Goal: Task Accomplishment & Management: Manage account settings

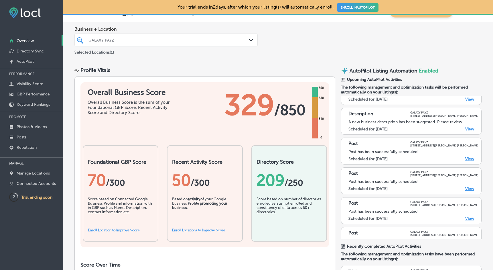
scroll to position [25, 0]
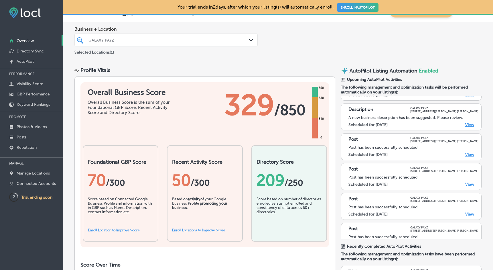
click at [470, 126] on link "View" at bounding box center [469, 124] width 9 height 5
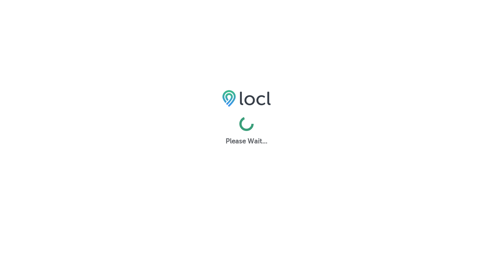
select select "US"
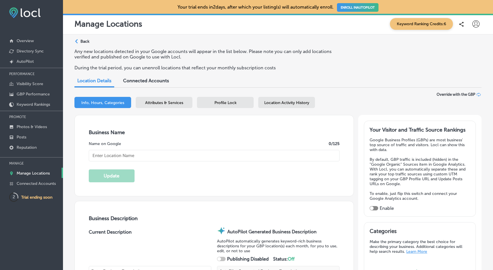
type textarea "GALAXY PAYZ empowers businesses to navigate the complexities of modern finance …"
type textarea "GALAXY PAYZ OFFERS DATA, FINANCIAL, AND PAYROLL SERVICES."
type input "GALAXY PAYZ"
type input "7470 [PERSON_NAME] Corporate Cove W"
type input "STE 101"
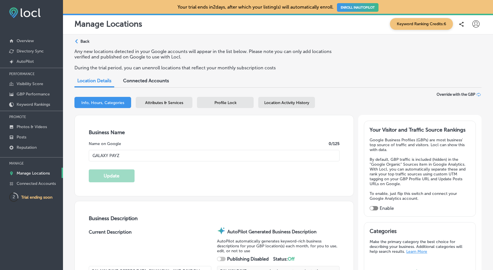
type input "[PERSON_NAME]"
type input "38133-8967"
type input "US"
type input "[URL][DOMAIN_NAME]"
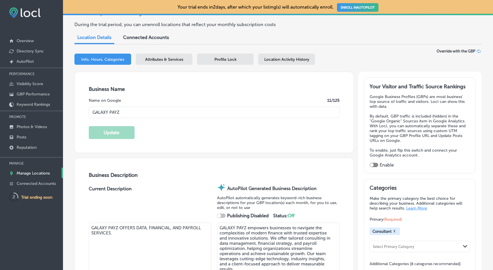
checkbox input "true"
type input "[PHONE_NUMBER]"
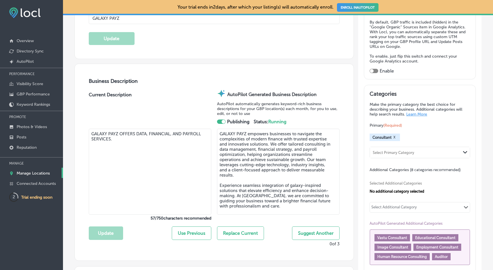
scroll to position [160, 0]
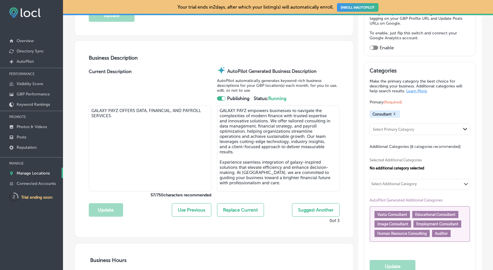
click at [253, 209] on button "Replace Current" at bounding box center [240, 209] width 47 height 13
type textarea "GALAXY PAYZ empowers businesses to navigate the complexities of modern finance …"
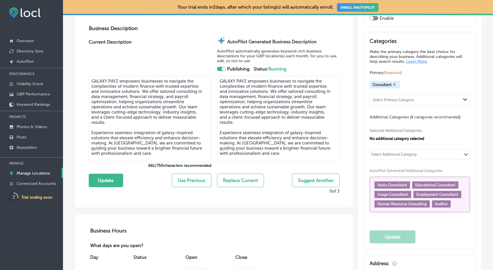
scroll to position [223, 0]
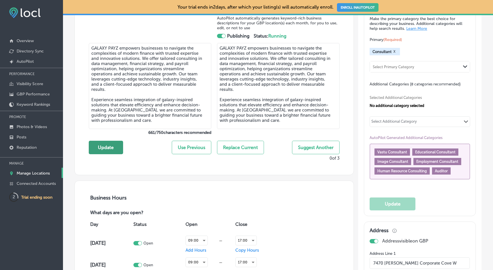
click at [120, 146] on button "Update" at bounding box center [106, 146] width 34 height 13
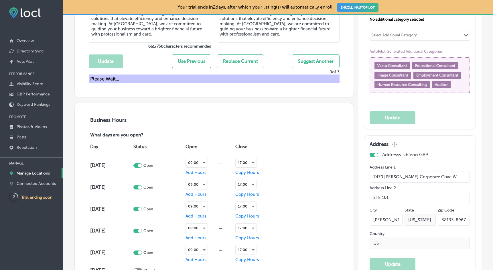
scroll to position [322, 0]
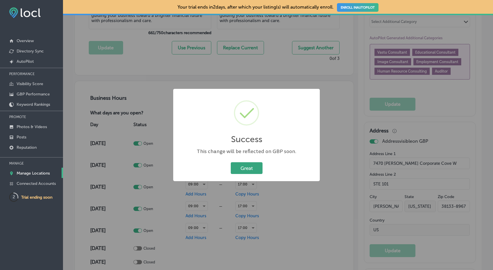
click at [252, 166] on button "Great" at bounding box center [247, 168] width 32 height 12
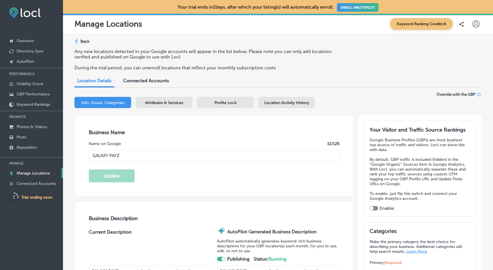
scroll to position [0, 0]
click at [167, 100] on span "Attributes & Services" at bounding box center [164, 102] width 38 height 5
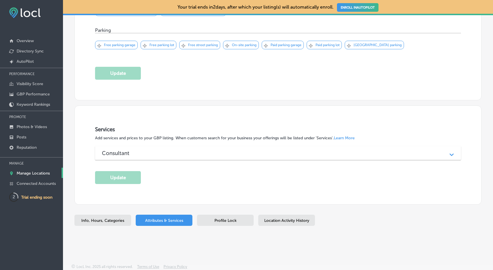
scroll to position [354, 0]
click at [167, 150] on div "Consultant" at bounding box center [278, 153] width 352 height 7
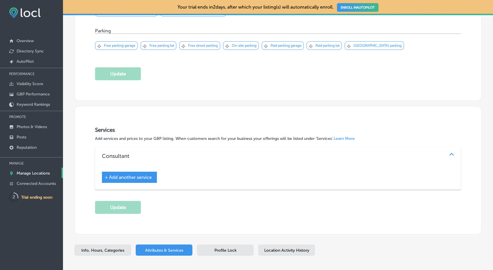
click at [166, 152] on div "Consultant" at bounding box center [278, 155] width 352 height 7
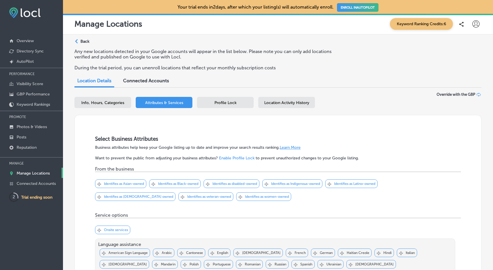
scroll to position [0, 0]
click at [224, 100] on span "Profile Lock" at bounding box center [225, 102] width 22 height 5
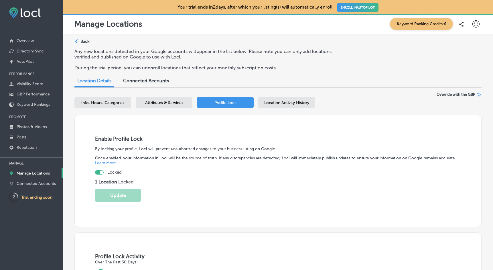
click at [101, 171] on div at bounding box center [102, 172] width 4 height 4
checkbox input "false"
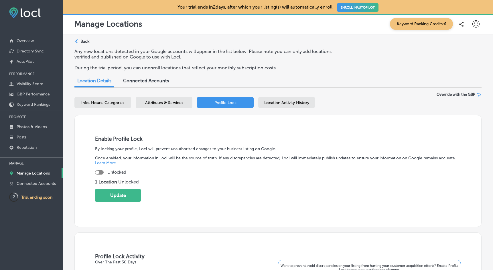
click at [166, 100] on span "Attributes & Services" at bounding box center [164, 102] width 38 height 5
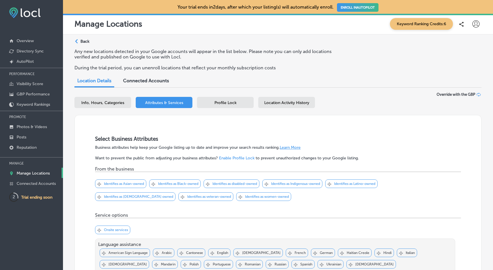
click at [307, 101] on span "Location Activity History" at bounding box center [286, 102] width 45 height 5
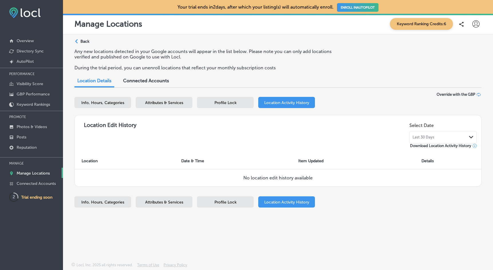
select select "US"
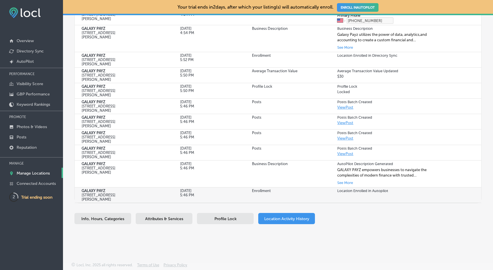
scroll to position [253, 0]
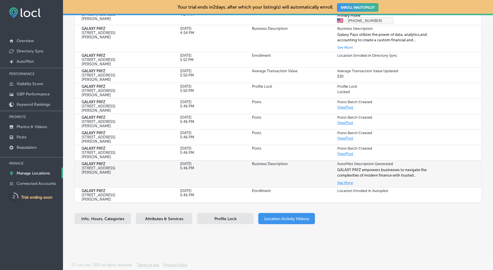
click at [348, 179] on button "See More" at bounding box center [345, 182] width 16 height 7
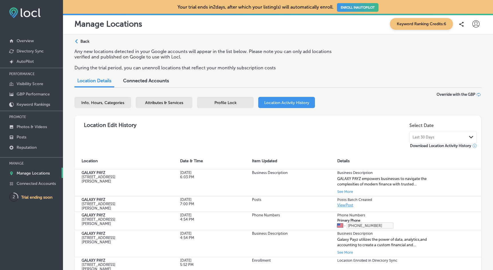
scroll to position [0, 0]
click at [31, 61] on p "AutoPilot" at bounding box center [25, 61] width 17 height 5
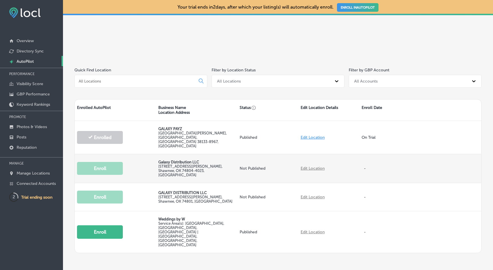
scroll to position [75, 0]
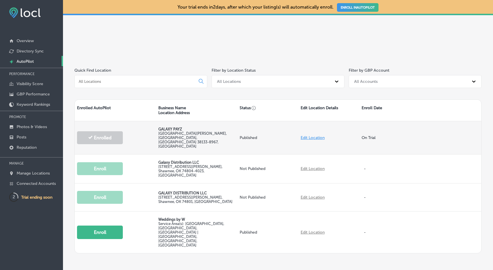
click at [166, 142] on div "GALAXY PAYZ 7470 Bartlett Corporate Cove W STE 101 , Bartlett, TN 38133-8967, US" at bounding box center [196, 137] width 81 height 33
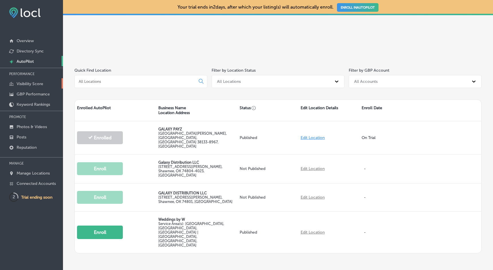
click at [21, 83] on p "Visibility Score" at bounding box center [30, 83] width 27 height 5
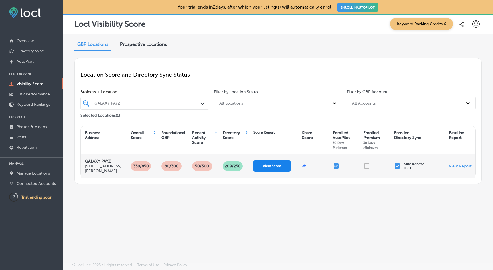
click at [270, 171] on button "View Score" at bounding box center [271, 165] width 37 height 11
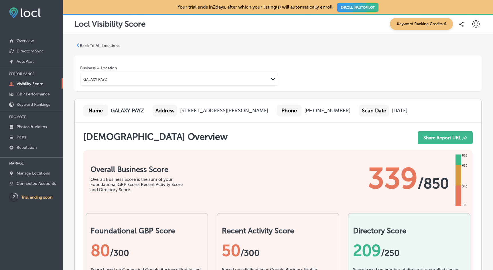
scroll to position [356, 0]
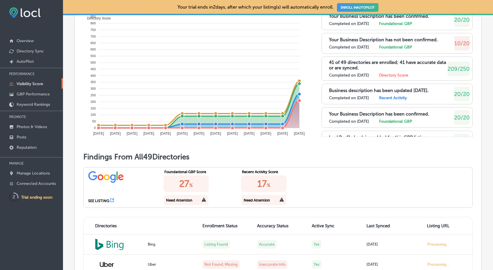
click at [412, 49] on label "Foundational GBP" at bounding box center [395, 47] width 33 height 5
click at [403, 78] on label "Directory Score" at bounding box center [393, 75] width 29 height 5
click at [350, 78] on label "Completed on 9/22/2025" at bounding box center [349, 75] width 40 height 5
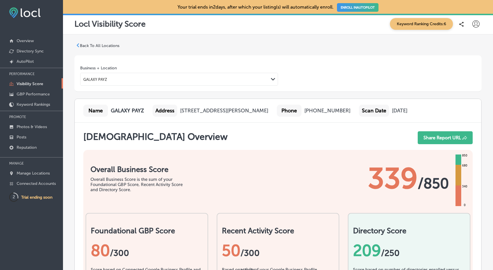
scroll to position [0, 0]
click at [164, 114] on div "Address" at bounding box center [164, 110] width 25 height 12
click at [98, 111] on div "Name" at bounding box center [95, 110] width 25 height 12
click at [359, 116] on div "Scan Date" at bounding box center [374, 110] width 30 height 12
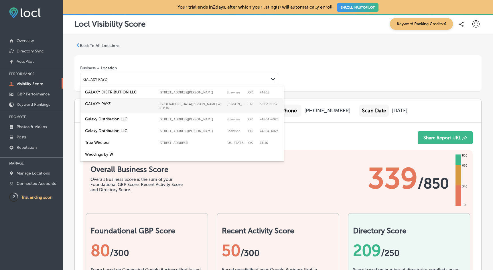
click at [137, 81] on div "GALAXY PAYZ" at bounding box center [174, 79] width 188 height 8
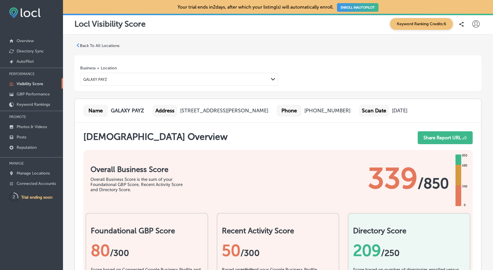
click at [147, 63] on div "Business + Location GALAXY PAYZ Path Created with Sketch." at bounding box center [277, 73] width 395 height 25
click at [35, 92] on p "GBP Performance" at bounding box center [33, 94] width 33 height 5
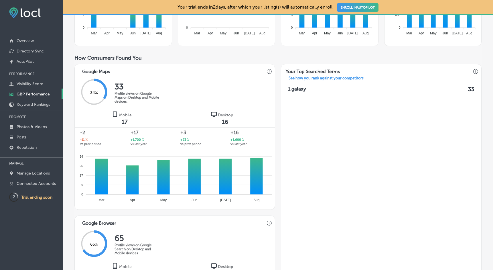
scroll to position [215, 0]
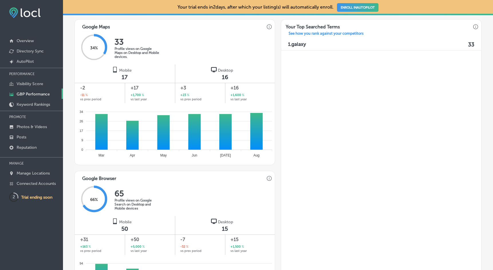
click at [299, 47] on div "1. galaxy 33" at bounding box center [381, 44] width 200 height 11
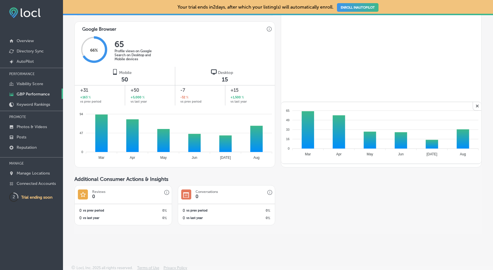
scroll to position [364, 0]
click at [46, 107] on link "Keyword Rankings" at bounding box center [31, 104] width 63 height 10
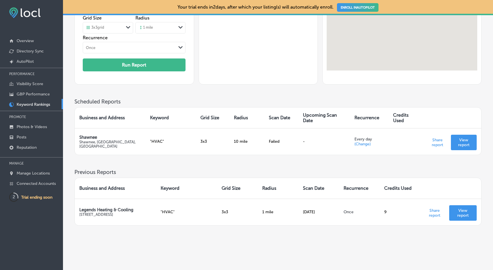
scroll to position [81, 0]
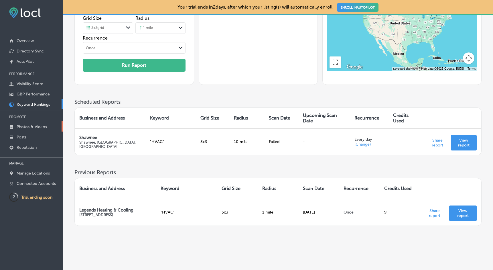
click at [27, 124] on p "Photos & Videos" at bounding box center [32, 126] width 30 height 5
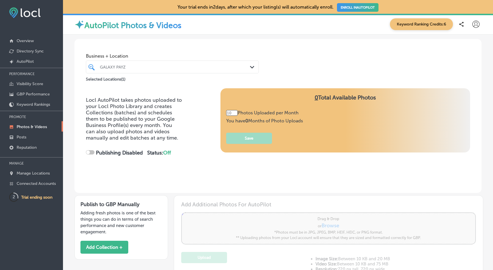
type input "0"
checkbox input "true"
type input "5"
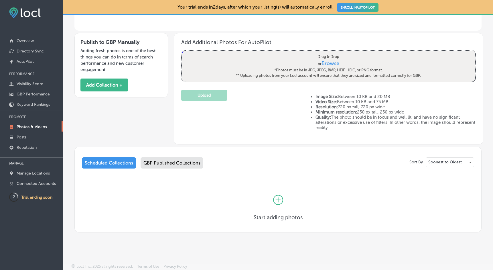
scroll to position [162, 0]
click at [11, 142] on link "Reputation" at bounding box center [31, 147] width 63 height 10
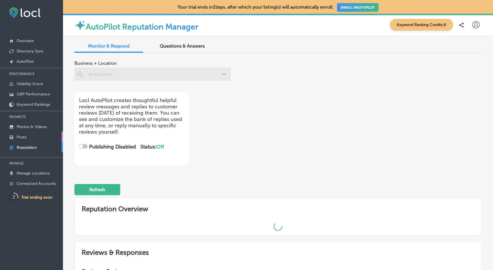
checkbox input "true"
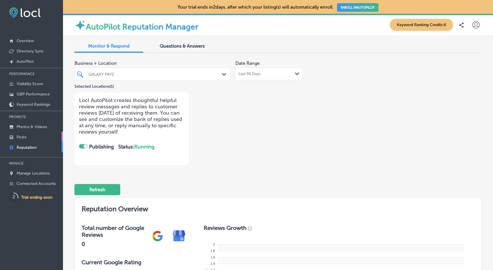
click at [26, 138] on p "Posts" at bounding box center [22, 136] width 10 height 5
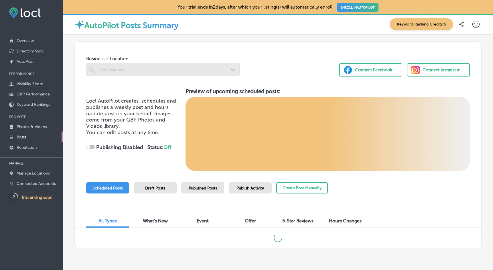
checkbox input "true"
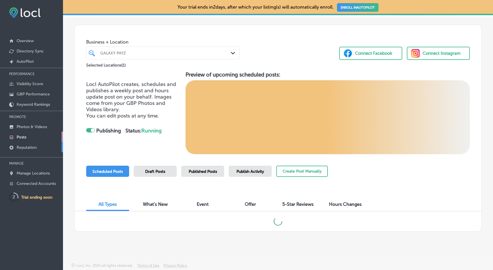
scroll to position [16, 0]
click at [25, 148] on p "Reputation" at bounding box center [27, 147] width 20 height 5
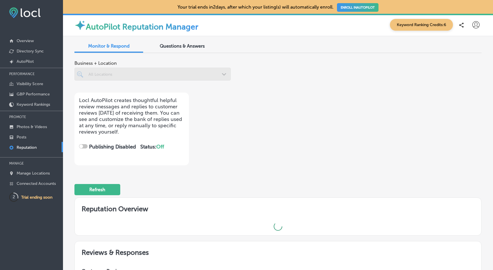
click at [190, 49] on div "Questions & Answers" at bounding box center [182, 46] width 69 height 12
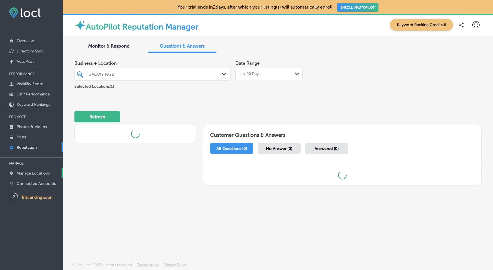
click at [43, 172] on p "Manage Locations" at bounding box center [33, 173] width 33 height 5
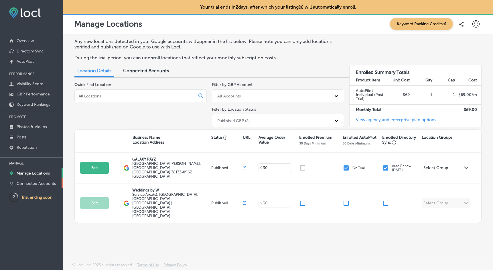
click at [33, 185] on p "Connected Accounts" at bounding box center [36, 183] width 39 height 5
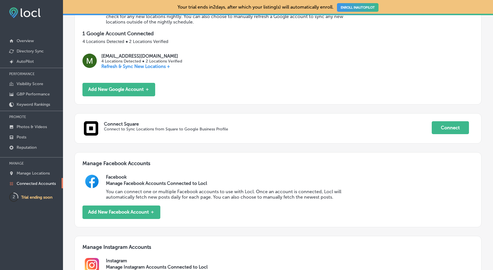
scroll to position [111, 0]
click at [144, 63] on p "Refresh & Sync New Locations +" at bounding box center [141, 65] width 80 height 5
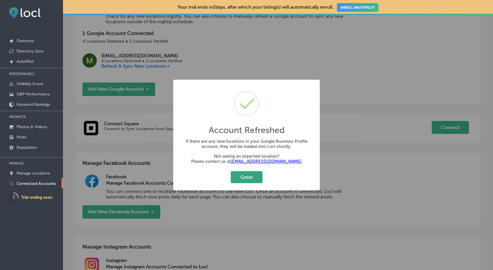
click at [246, 177] on button "Great" at bounding box center [247, 177] width 32 height 12
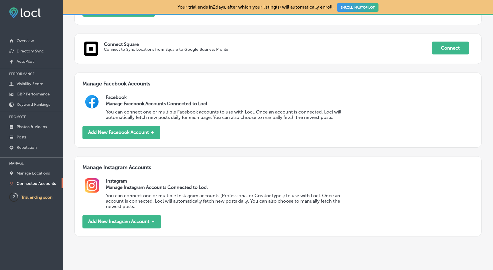
scroll to position [190, 0]
click at [34, 42] on p "Overview" at bounding box center [25, 40] width 17 height 5
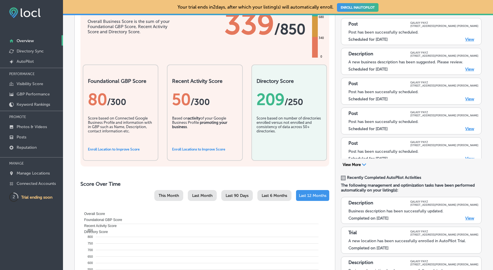
scroll to position [100, 0]
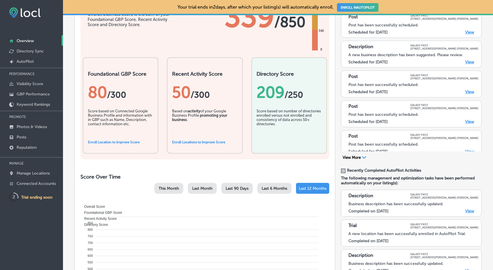
click at [198, 186] on span "Last Month" at bounding box center [202, 188] width 20 height 5
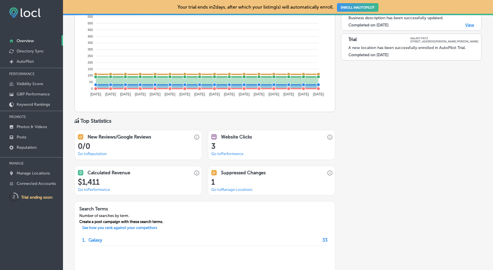
scroll to position [367, 0]
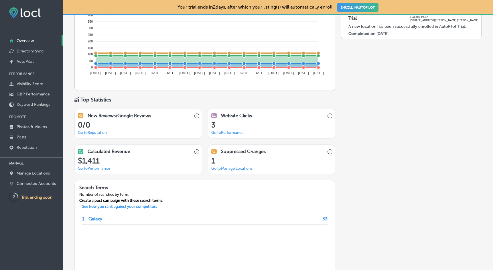
click at [132, 162] on div "$ 1,411 Go to Performance" at bounding box center [138, 164] width 127 height 17
click at [228, 130] on link "Go to Performance" at bounding box center [227, 132] width 32 height 4
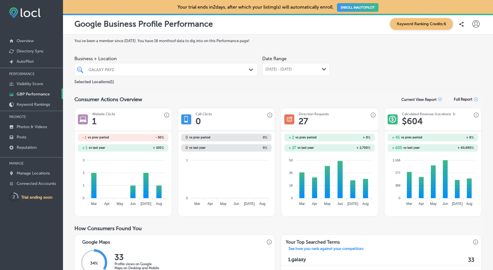
click at [227, 146] on h2 "0 %" at bounding box center [246, 148] width 41 height 4
click at [154, 146] on h2 "+ 100 %" at bounding box center [143, 148] width 41 height 4
click at [437, 137] on h2 "+ 8 %" at bounding box center [453, 137] width 41 height 4
click at [468, 101] on div "Full Report" at bounding box center [465, 99] width 31 height 11
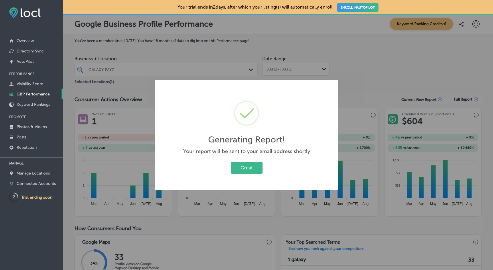
click at [257, 173] on div "Great Cancel" at bounding box center [246, 167] width 153 height 15
click at [253, 164] on button "Great" at bounding box center [247, 167] width 32 height 12
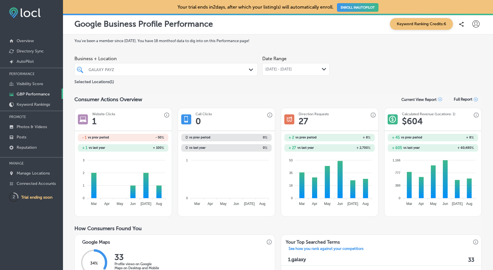
click at [300, 71] on div "Aug 01, 2025 - Aug 31, 2025 Path Created with Sketch." at bounding box center [295, 69] width 67 height 13
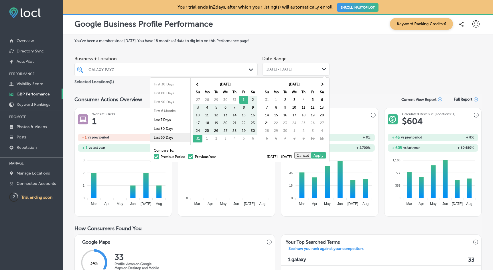
click at [167, 138] on li "Last 60 Days" at bounding box center [170, 137] width 40 height 9
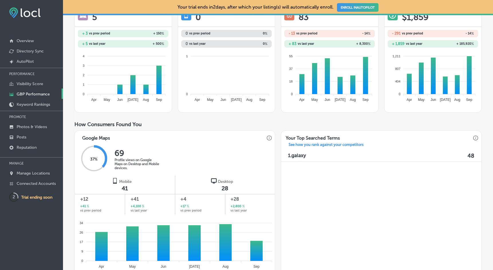
scroll to position [130, 0]
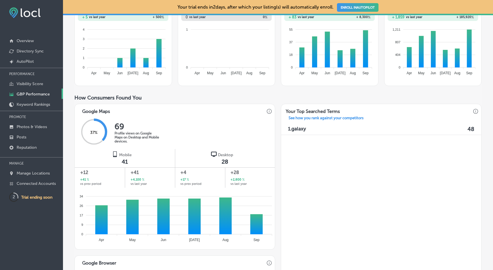
click at [233, 173] on span "+28" at bounding box center [249, 172] width 39 height 7
click at [207, 175] on div "+4 +17 % vs prev period" at bounding box center [200, 177] width 50 height 20
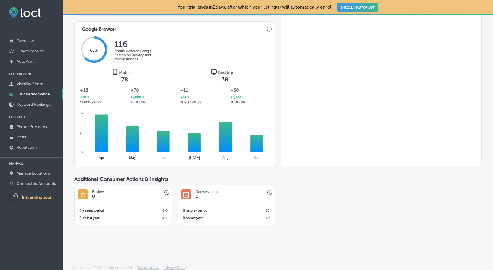
scroll to position [364, 0]
click at [235, 92] on div "+38 +3,800 % vs last year" at bounding box center [250, 95] width 50 height 20
click at [259, 139] on icon at bounding box center [256, 143] width 12 height 17
click at [51, 107] on link "Keyword Rankings" at bounding box center [31, 104] width 63 height 10
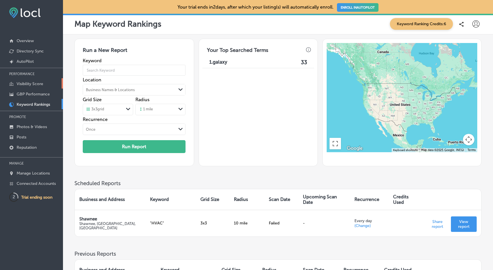
click at [43, 83] on p "Visibility Score" at bounding box center [30, 83] width 27 height 5
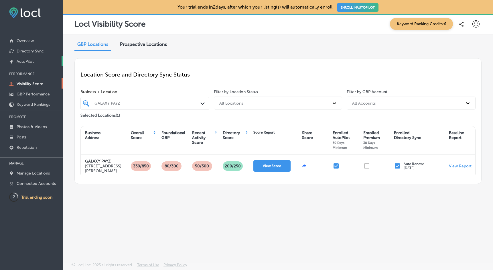
click at [36, 56] on link "Created by potrace 1.10, written by Peter Selinger 2001-2011 AutoPilot" at bounding box center [31, 61] width 63 height 10
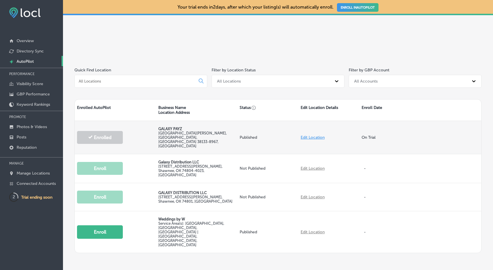
scroll to position [75, 0]
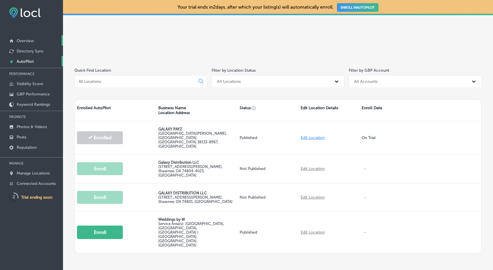
click at [45, 43] on link "Overview" at bounding box center [31, 40] width 63 height 10
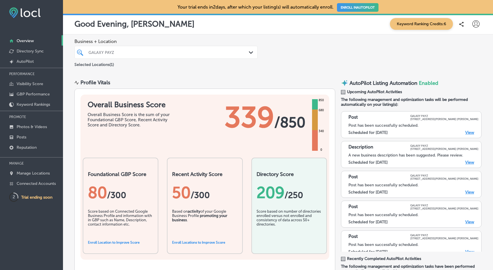
click at [129, 56] on div at bounding box center [158, 52] width 140 height 8
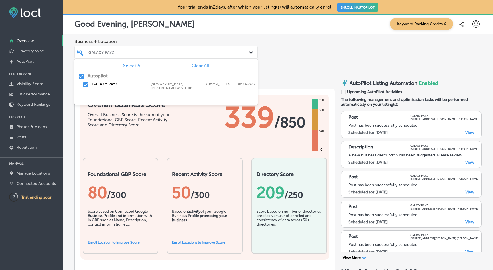
click at [233, 36] on div "Business + Location option 7470 Bartlett Corporate Cove W; STE 101 focused, 0 o…" at bounding box center [278, 53] width 430 height 38
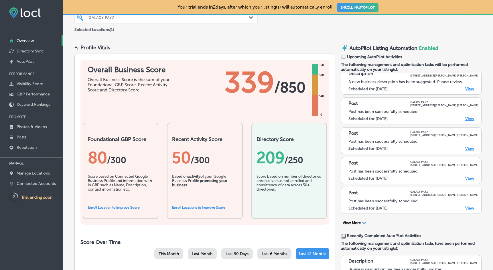
scroll to position [217, 0]
click at [276, 173] on div "Score based on number of directories enrolled versus not enrolled and consisten…" at bounding box center [288, 188] width 65 height 31
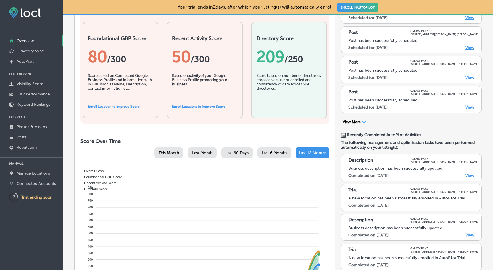
scroll to position [164, 0]
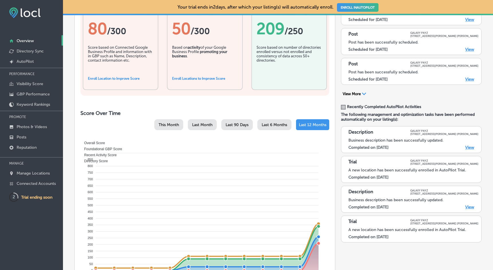
click at [325, 123] on span "Last 12 Months" at bounding box center [312, 124] width 27 height 5
click at [314, 119] on div "Last 12 Months" at bounding box center [312, 124] width 33 height 11
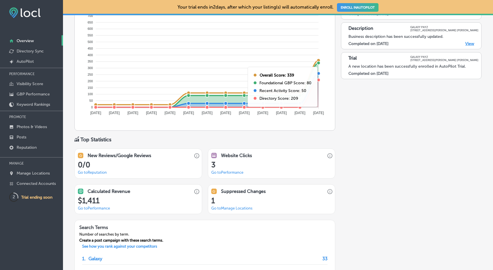
click at [319, 61] on icon "Overall Score Foundational GBP Score Recent Activity Score Directory Score 900 …" at bounding box center [205, 46] width 244 height 143
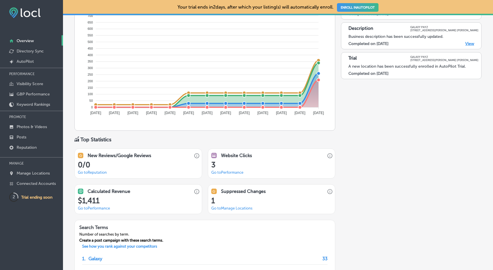
click at [245, 155] on h3 "Website Clicks" at bounding box center [236, 154] width 31 height 5
click at [236, 167] on div "3 Go to Performance" at bounding box center [271, 168] width 127 height 17
click at [236, 170] on link "Go to Performance" at bounding box center [227, 172] width 32 height 4
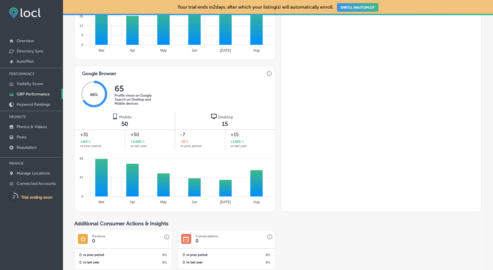
scroll to position [326, 0]
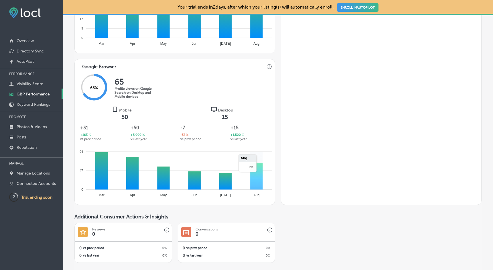
click at [262, 178] on icon at bounding box center [256, 176] width 12 height 26
click at [223, 186] on icon "94 94 47 47 0 0 Mar Mar Apr Apr May May Jun Jun Jul Jul Aug Aug" at bounding box center [175, 171] width 200 height 57
click at [188, 182] on icon "94 94 47 47 0 0 Mar Mar Apr Apr May May Jun Jun Jul Jul Aug Aug" at bounding box center [175, 171] width 200 height 57
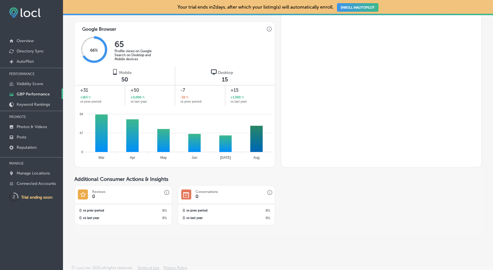
scroll to position [364, 0]
click at [37, 49] on p "Directory Sync" at bounding box center [30, 51] width 27 height 5
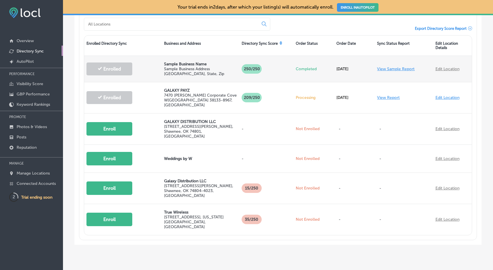
scroll to position [176, 0]
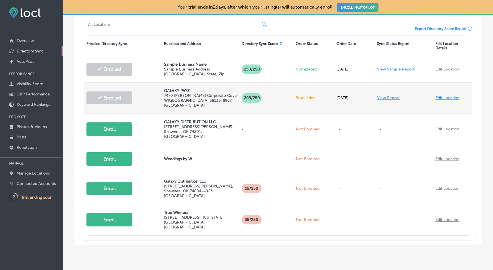
click at [251, 94] on p "209 /250" at bounding box center [251, 97] width 20 height 9
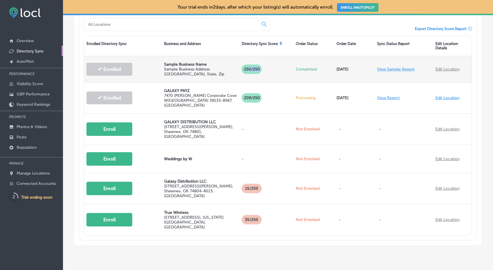
click at [249, 72] on p "250/250" at bounding box center [251, 68] width 20 height 9
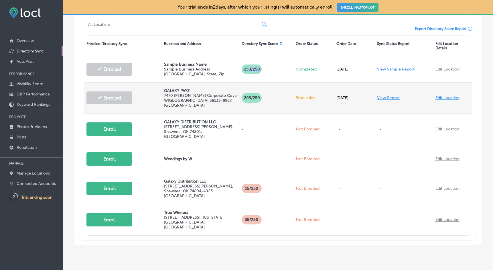
click at [387, 98] on link "View Report" at bounding box center [388, 97] width 23 height 5
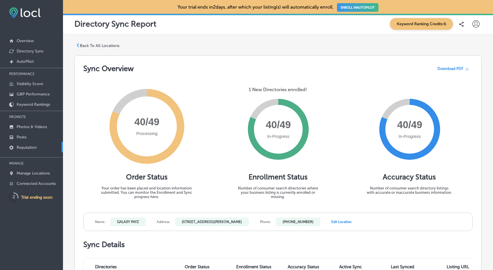
click at [26, 148] on p "Reputation" at bounding box center [27, 147] width 20 height 5
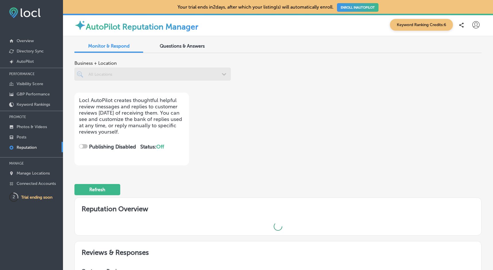
checkbox input "true"
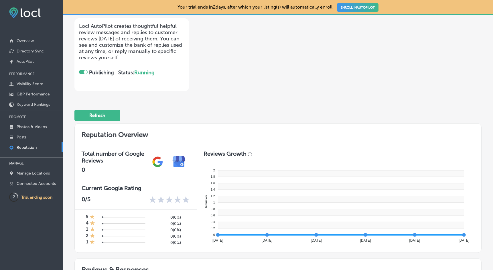
scroll to position [183, 0]
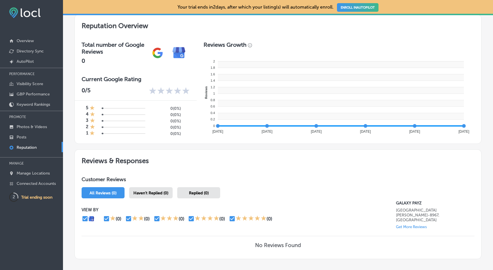
click at [145, 190] on div "Haven't Replied (0)" at bounding box center [150, 192] width 43 height 11
click at [207, 189] on div "Replied (0)" at bounding box center [198, 192] width 43 height 11
click at [93, 191] on div "All Reviews (0)" at bounding box center [103, 192] width 43 height 11
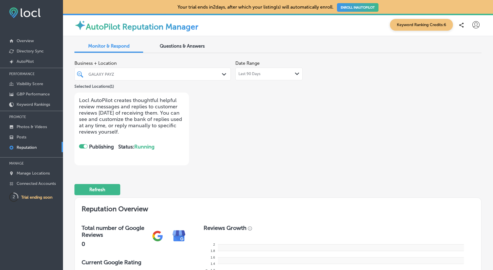
click at [193, 46] on span "Questions & Answers" at bounding box center [182, 45] width 45 height 5
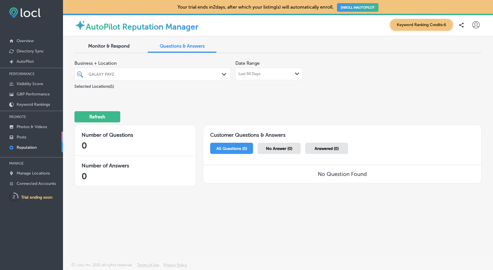
click at [21, 139] on p "Posts" at bounding box center [22, 136] width 10 height 5
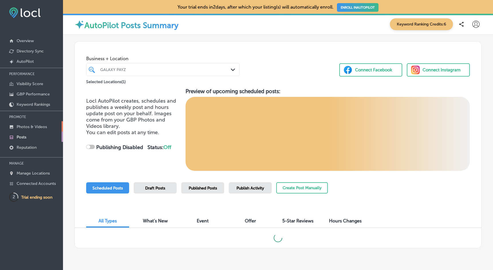
click at [31, 126] on p "Photos & Videos" at bounding box center [32, 126] width 30 height 5
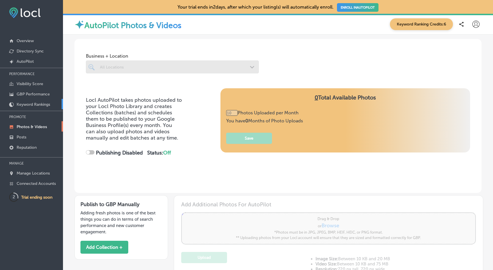
click at [31, 105] on p "Keyword Rankings" at bounding box center [33, 104] width 33 height 5
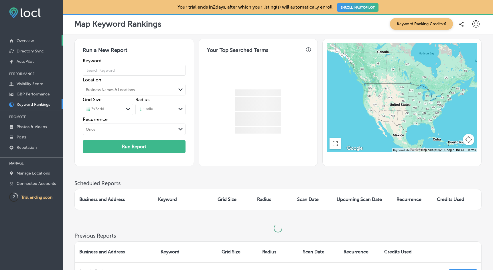
click at [27, 42] on p "Overview" at bounding box center [25, 40] width 17 height 5
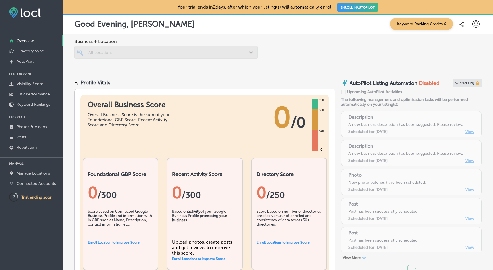
scroll to position [6, 0]
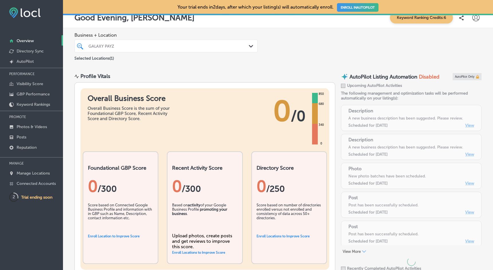
click at [466, 124] on div "AutoPilot Listing Automation Disabled AutoPilot Only Upcoming AutoPilot Activit…" at bounding box center [411, 260] width 140 height 375
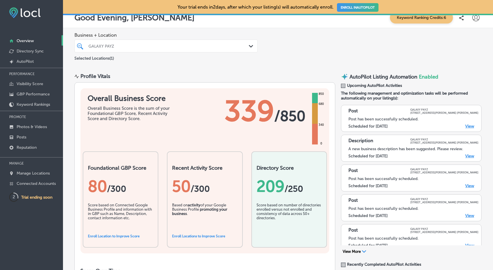
click at [470, 126] on link "View" at bounding box center [469, 126] width 9 height 5
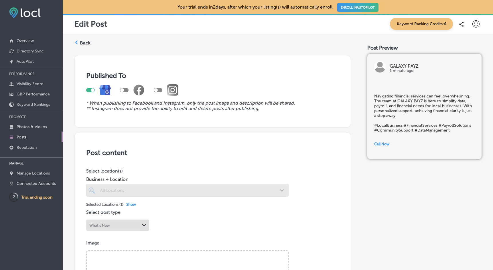
click at [381, 143] on span "Call Now" at bounding box center [381, 144] width 15 height 4
click at [390, 90] on div "Navigating financial services can feel overwhelming. The team at GALAXY PAYZ is…" at bounding box center [424, 119] width 114 height 79
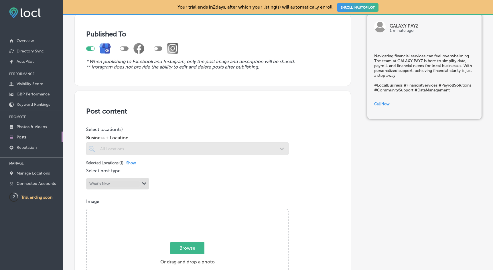
scroll to position [42, 0]
click at [148, 149] on div at bounding box center [187, 148] width 202 height 13
click at [128, 177] on div "This field is uneditable once its been posted to any one of the locations" at bounding box center [121, 171] width 55 height 20
click at [189, 183] on div "Post content Select location(s) Business + Location All Locations Path Created …" at bounding box center [212, 273] width 276 height 366
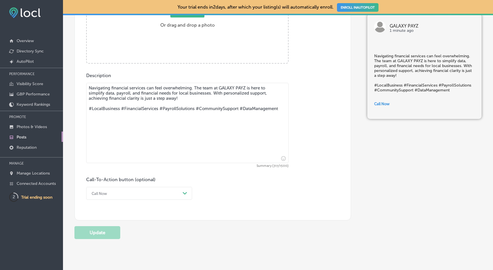
scroll to position [278, 0]
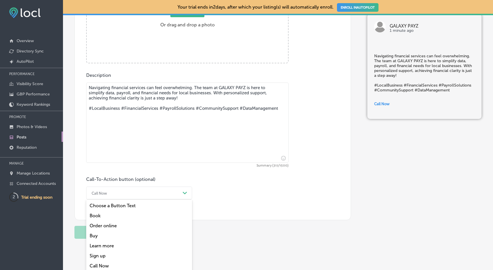
click at [182, 188] on div "Path Created with Sketch." at bounding box center [184, 192] width 9 height 9
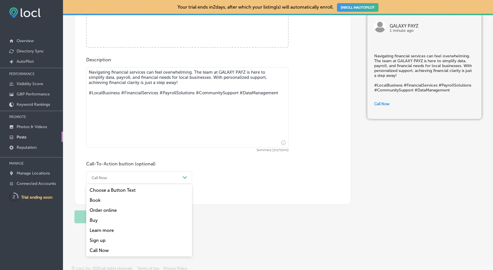
scroll to position [293, 0]
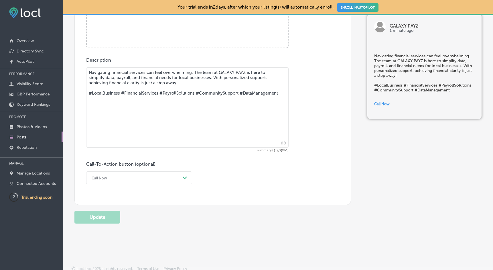
click at [225, 176] on div "Call-To-Action button (optional) Call Now Path Created with Sketch." at bounding box center [212, 172] width 253 height 23
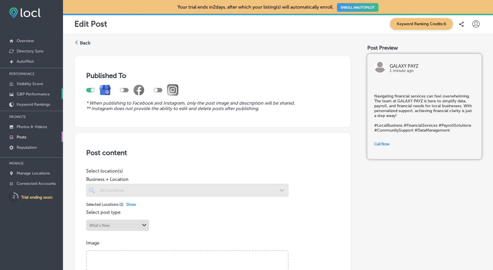
scroll to position [0, 0]
click at [38, 94] on p "GBP Performance" at bounding box center [33, 94] width 33 height 5
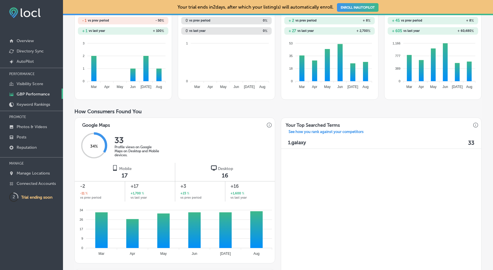
scroll to position [126, 0]
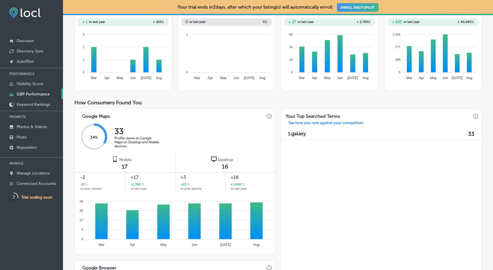
click at [134, 165] on div "17" at bounding box center [124, 166] width 25 height 7
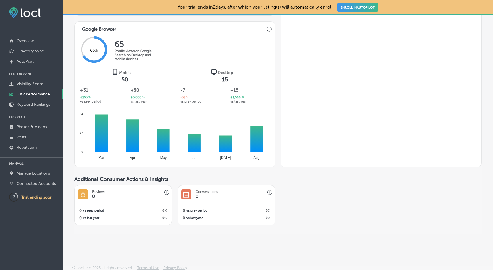
scroll to position [364, 0]
click at [38, 86] on p "Visibility Score" at bounding box center [30, 83] width 27 height 5
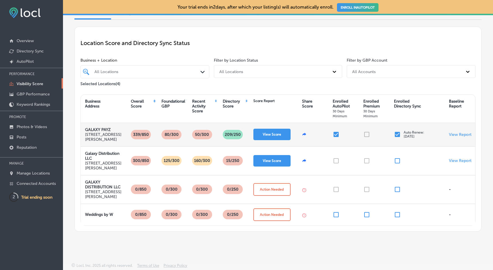
scroll to position [32, 0]
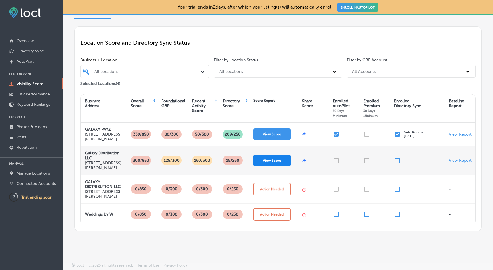
click at [277, 166] on button "View Score" at bounding box center [271, 159] width 37 height 11
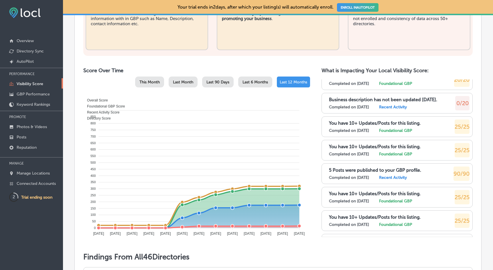
scroll to position [365, 0]
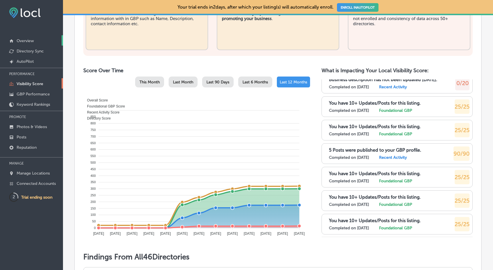
click at [36, 37] on link "Overview" at bounding box center [31, 40] width 63 height 10
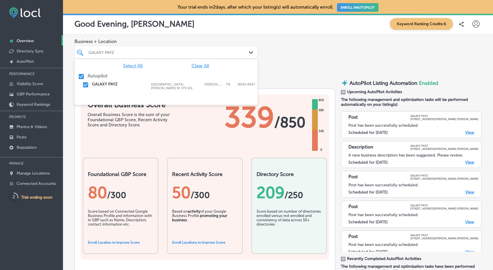
click at [107, 53] on div "GALAXY PAYZ" at bounding box center [168, 52] width 161 height 5
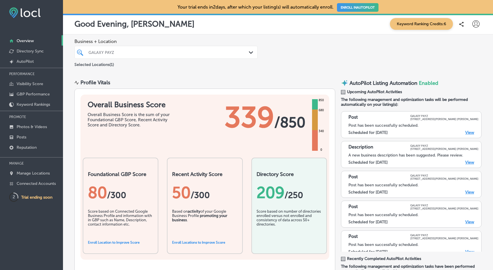
click at [249, 52] on polygon at bounding box center [251, 52] width 4 height 3
click at [327, 37] on div "Business + Location GALAXY PAYZ Path Created with Sketch. Selected Locations ( …" at bounding box center [278, 53] width 430 height 38
click at [27, 63] on p "AutoPilot" at bounding box center [25, 61] width 17 height 5
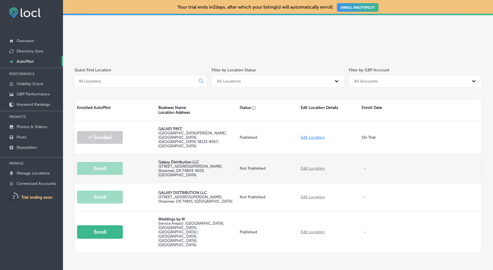
scroll to position [75, 0]
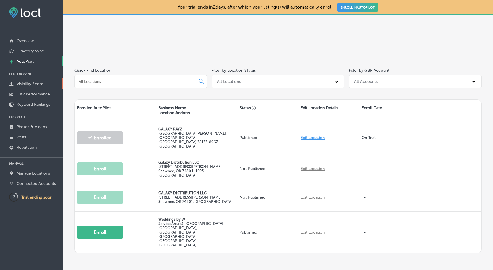
click at [36, 84] on p "Visibility Score" at bounding box center [30, 83] width 27 height 5
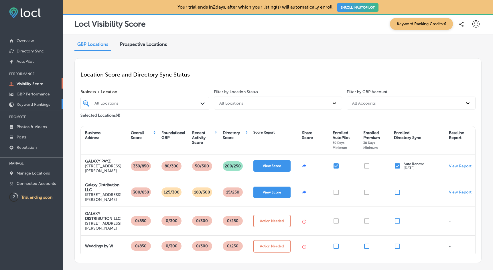
click at [35, 99] on link "Keyword Rankings" at bounding box center [31, 104] width 63 height 10
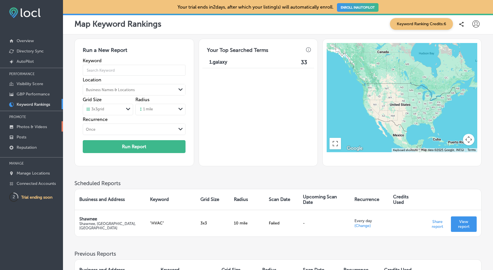
click at [29, 122] on link "Photos & Videos" at bounding box center [31, 126] width 63 height 10
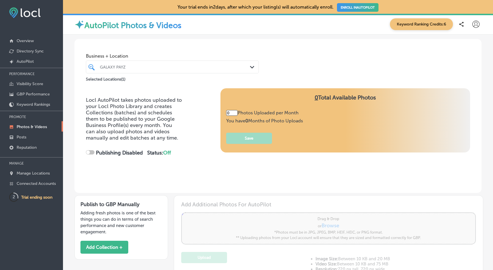
type input "5"
checkbox input "true"
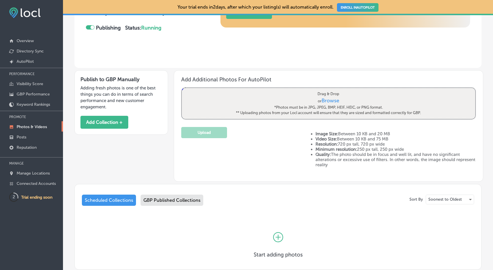
scroll to position [147, 0]
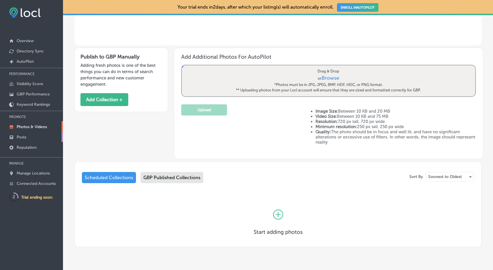
click at [39, 136] on link "Posts" at bounding box center [31, 136] width 63 height 10
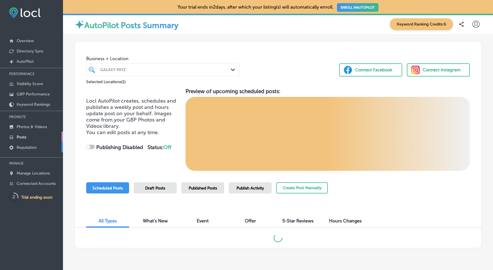
checkbox input "true"
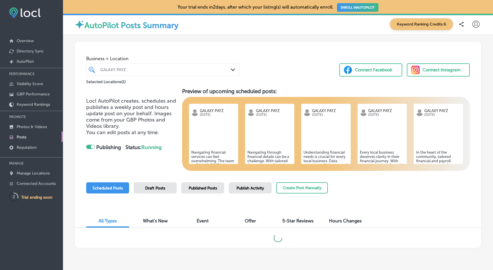
click at [219, 144] on div at bounding box center [213, 134] width 49 height 26
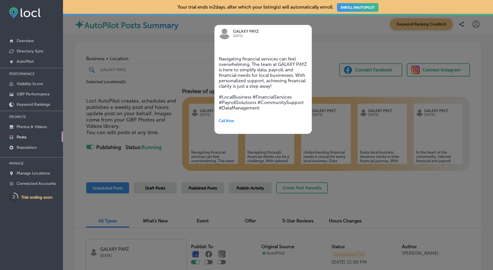
click at [320, 89] on div "GALAXY PAYZ Sep 26, 2025 Navigating financial services can feel overwhelming. T…" at bounding box center [263, 79] width 114 height 126
click at [294, 25] on div "GALAXY PAYZ Sep 26, 2025" at bounding box center [262, 33] width 97 height 17
click at [177, 92] on div at bounding box center [246, 135] width 493 height 270
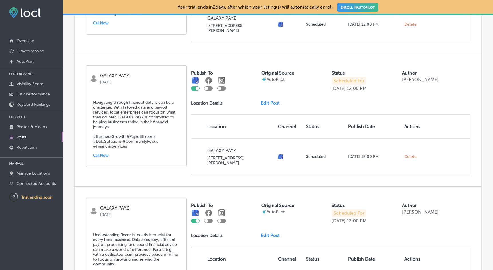
scroll to position [35, 0]
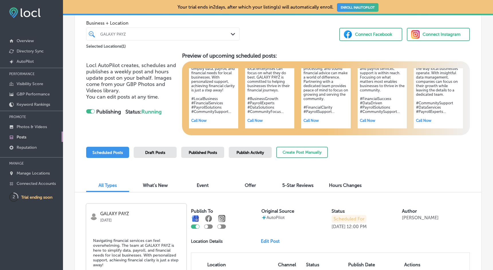
click at [216, 152] on span "Published Posts" at bounding box center [203, 152] width 28 height 5
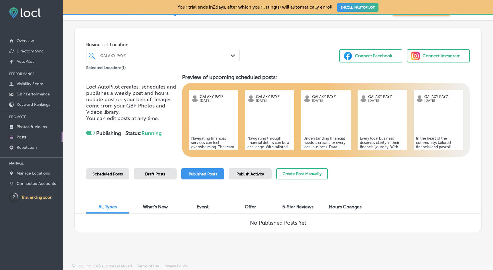
scroll to position [0, 0]
click at [115, 177] on div "Scheduled Posts" at bounding box center [107, 173] width 43 height 11
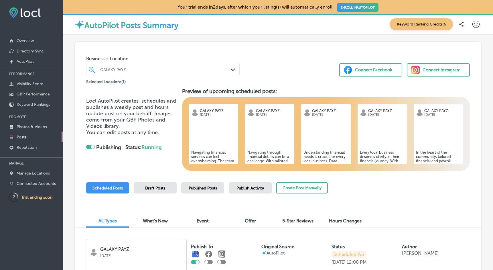
click at [141, 67] on div "GALAXY PAYZ" at bounding box center [165, 69] width 131 height 5
click at [248, 59] on div "Business + Location GALAXY PAYZ Path Created with Sketch. Selected Locations ( …" at bounding box center [278, 62] width 406 height 43
click at [222, 135] on div at bounding box center [213, 134] width 49 height 26
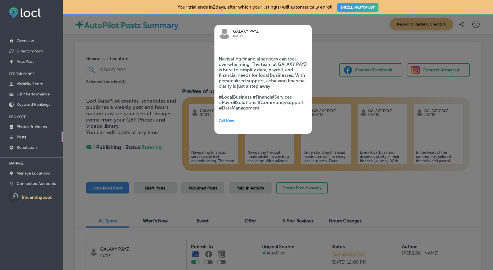
click at [338, 45] on div at bounding box center [246, 135] width 493 height 270
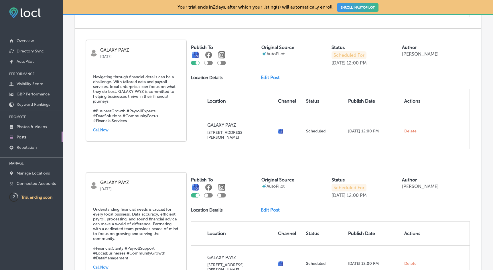
scroll to position [360, 0]
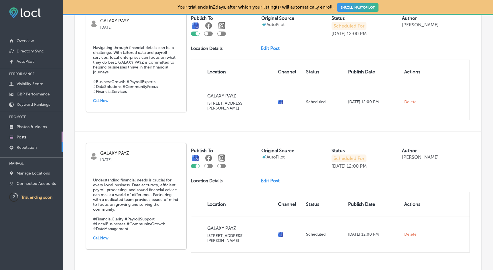
click at [17, 150] on p "Reputation" at bounding box center [27, 147] width 20 height 5
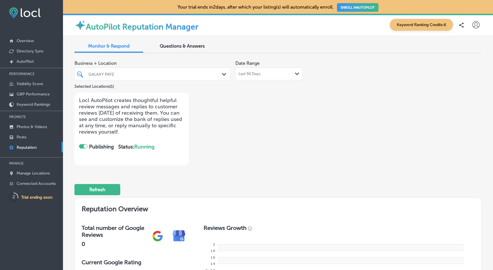
checkbox input "true"
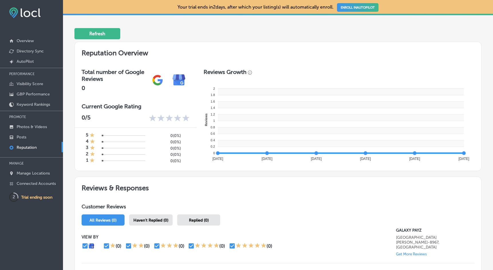
scroll to position [197, 0]
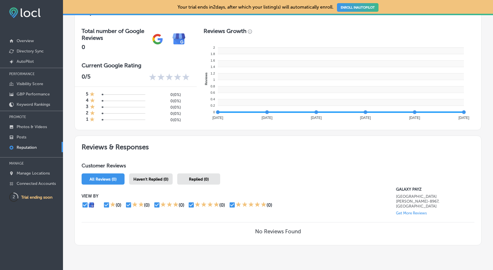
click at [146, 175] on div "Haven't Replied (0)" at bounding box center [150, 178] width 43 height 11
click at [198, 177] on span "Replied (0)" at bounding box center [198, 179] width 20 height 5
click at [106, 177] on span "All Reviews (0)" at bounding box center [103, 179] width 27 height 5
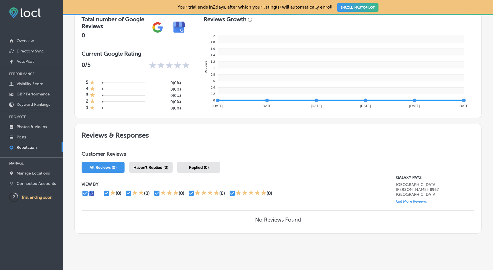
scroll to position [208, 0]
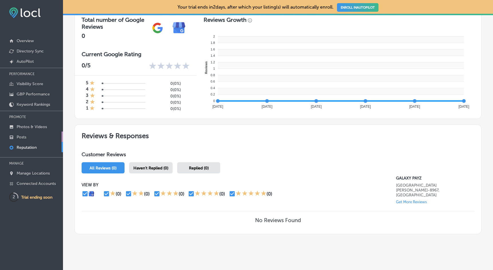
click at [31, 136] on link "Posts" at bounding box center [31, 136] width 63 height 10
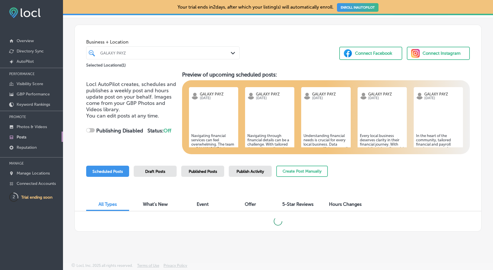
scroll to position [16, 0]
click at [42, 43] on link "Overview" at bounding box center [31, 40] width 63 height 10
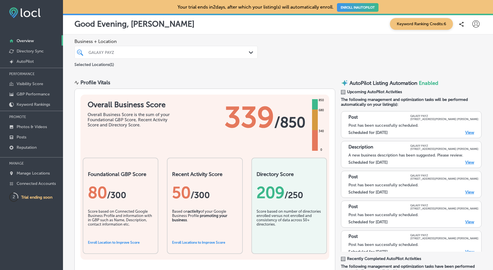
click at [383, 184] on div "Post has been successfully scheduled." at bounding box center [413, 184] width 130 height 5
click at [468, 191] on link "View" at bounding box center [469, 191] width 9 height 5
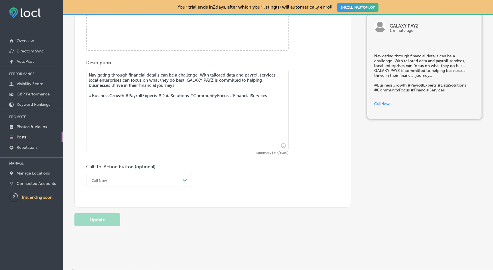
scroll to position [293, 0]
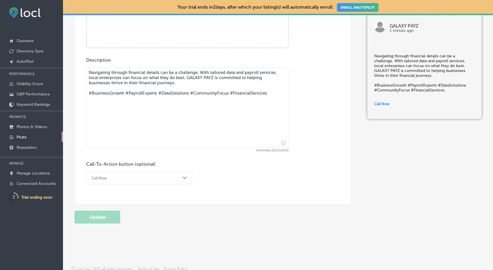
click at [39, 135] on link "Posts" at bounding box center [31, 136] width 63 height 10
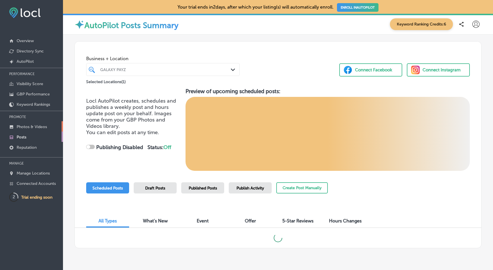
click at [45, 125] on p "Photos & Videos" at bounding box center [32, 126] width 30 height 5
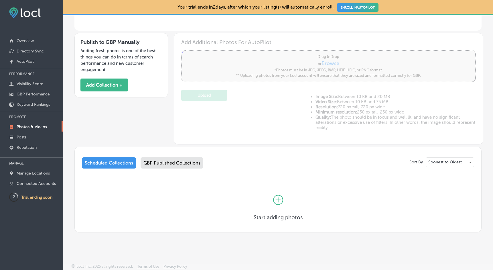
scroll to position [162, 0]
click at [25, 41] on p "Overview" at bounding box center [25, 40] width 17 height 5
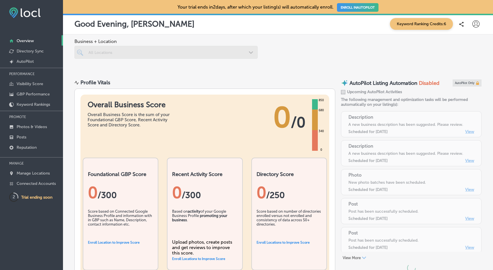
click at [478, 25] on icon at bounding box center [475, 23] width 7 height 7
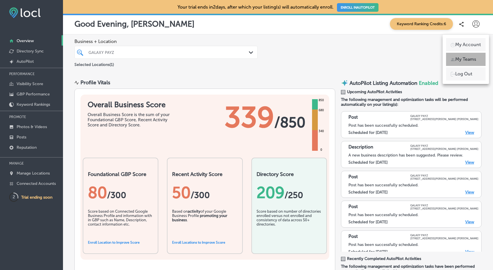
click at [476, 59] on p "My Teams" at bounding box center [465, 59] width 21 height 7
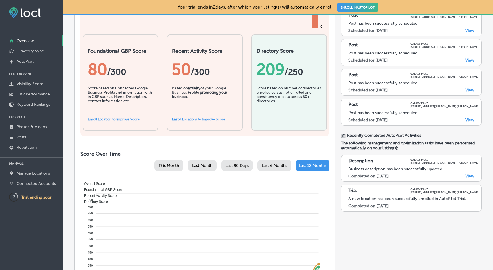
scroll to position [151, 0]
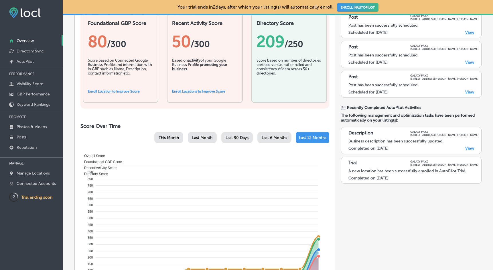
click at [469, 148] on link "View" at bounding box center [469, 148] width 9 height 5
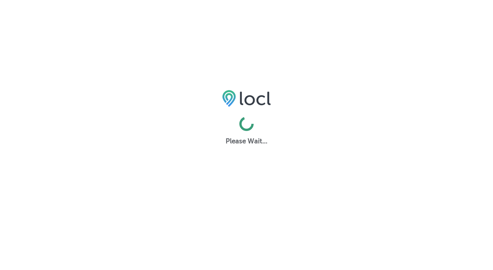
select select "US"
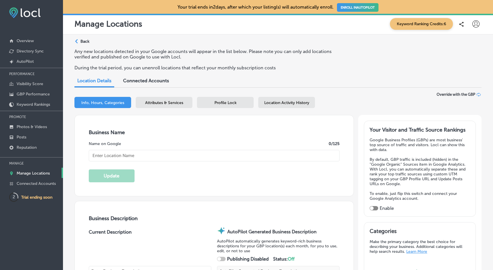
type input "GALAXY PAYZ"
type textarea "GALAXY PAYZ empowers businesses to navigate the complexities of modern finance …"
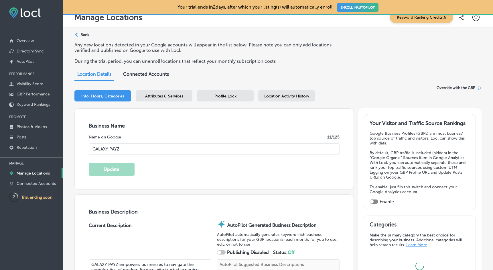
type textarea "GALAXY PAYZ empowers businesses to navigate the complexities of modern finance …"
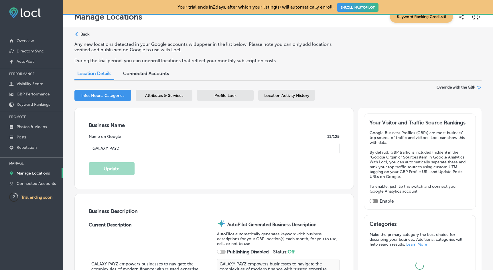
type input "7470 [PERSON_NAME] Corporate Cove W"
type input "STE 101"
type input "[PERSON_NAME]"
type input "38133-8967"
type input "US"
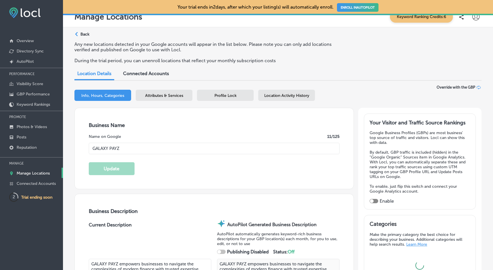
type input "[URL][DOMAIN_NAME]"
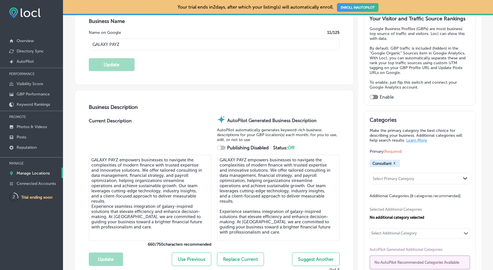
checkbox input "true"
type input "[PHONE_NUMBER]"
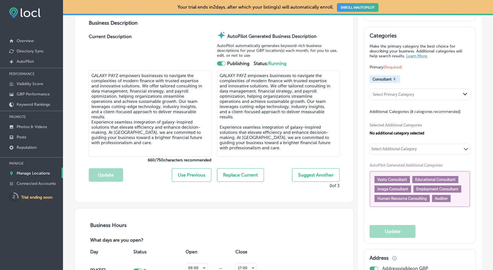
scroll to position [213, 0]
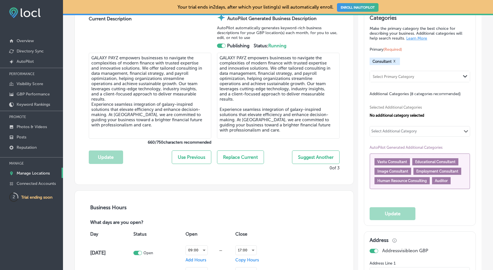
click at [296, 115] on textarea "GALAXY PAYZ empowers businesses to navigate the complexities of modern finance …" at bounding box center [278, 96] width 122 height 86
click at [119, 71] on textarea "GALAXY PAYZ empowers businesses to navigate the complexities of modern finance …" at bounding box center [150, 96] width 122 height 86
click at [106, 157] on button "Update" at bounding box center [106, 156] width 34 height 13
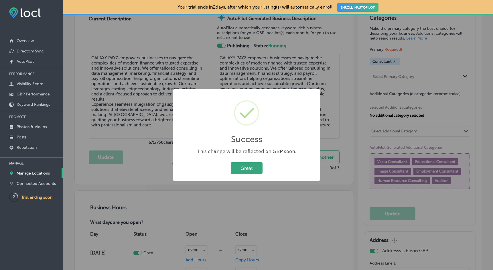
click at [246, 171] on button "Great" at bounding box center [247, 168] width 32 height 12
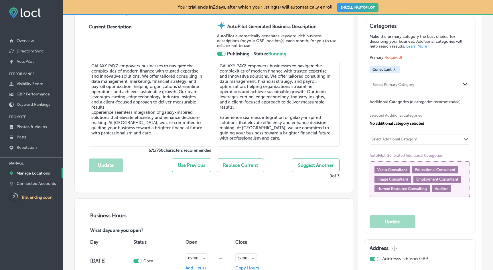
scroll to position [0, 0]
click at [244, 164] on button "Replace Current" at bounding box center [240, 164] width 47 height 13
type textarea "GALAXY PAYZ empowers businesses to navigate the complexities of modern finance …"
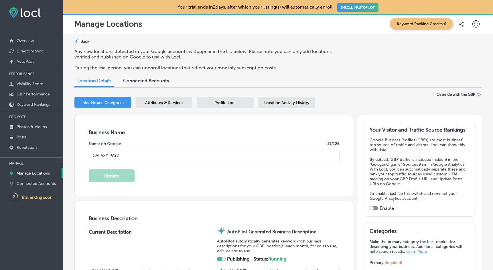
click at [113, 106] on div "Info, Hours, Categories Attributes & Services Profile Lock Location Activity Hi…" at bounding box center [277, 103] width 407 height 13
click at [113, 102] on span "Info, Hours, Categories" at bounding box center [102, 102] width 43 height 5
click at [140, 104] on div "Attributes & Services" at bounding box center [164, 102] width 57 height 11
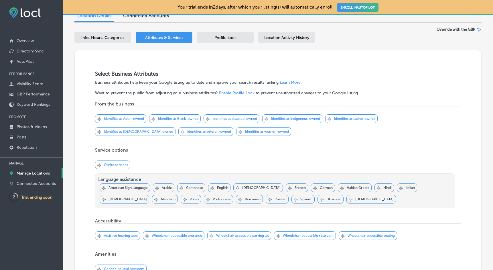
scroll to position [0, 0]
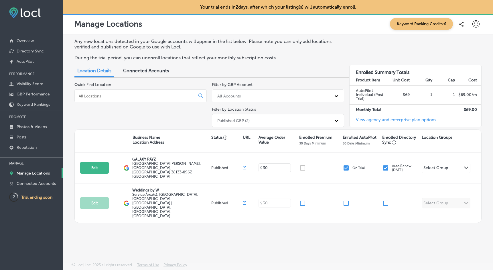
click at [394, 118] on link "View agency and enterprise plan options" at bounding box center [392, 121] width 87 height 9
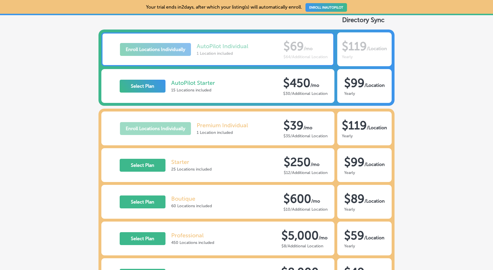
scroll to position [72, 0]
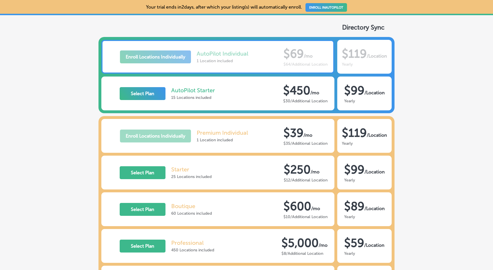
click at [192, 88] on p "AutoPilot Starter" at bounding box center [193, 90] width 44 height 7
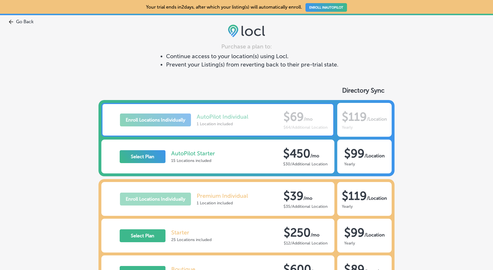
scroll to position [9, 0]
